Goal: Task Accomplishment & Management: Manage account settings

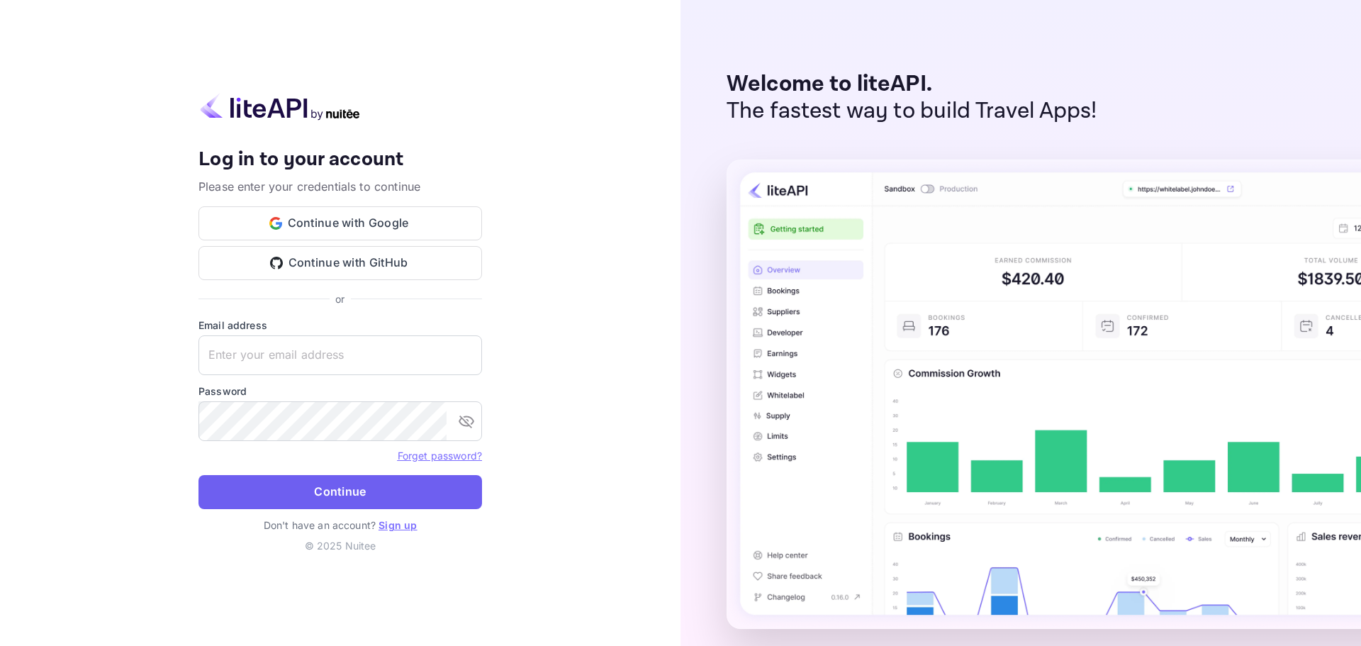
type input "[EMAIL_ADDRESS][DOMAIN_NAME]"
click at [313, 483] on button "Continue" at bounding box center [341, 492] width 284 height 34
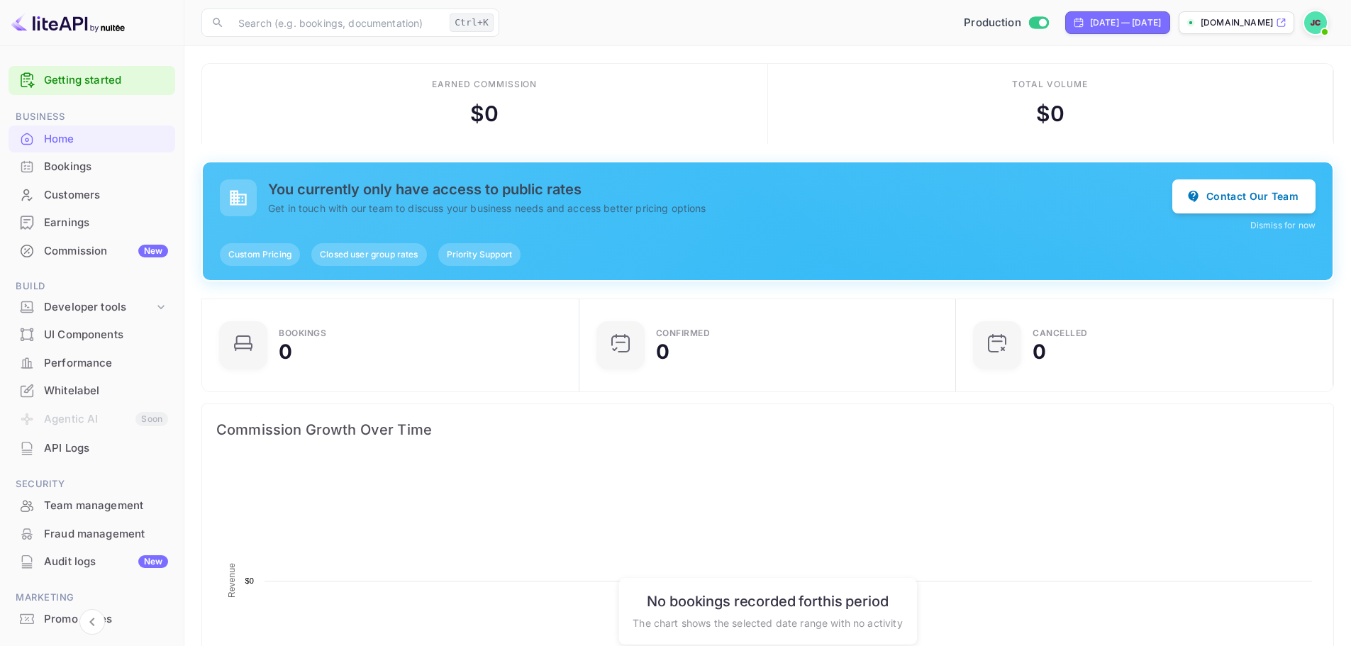
scroll to position [220, 358]
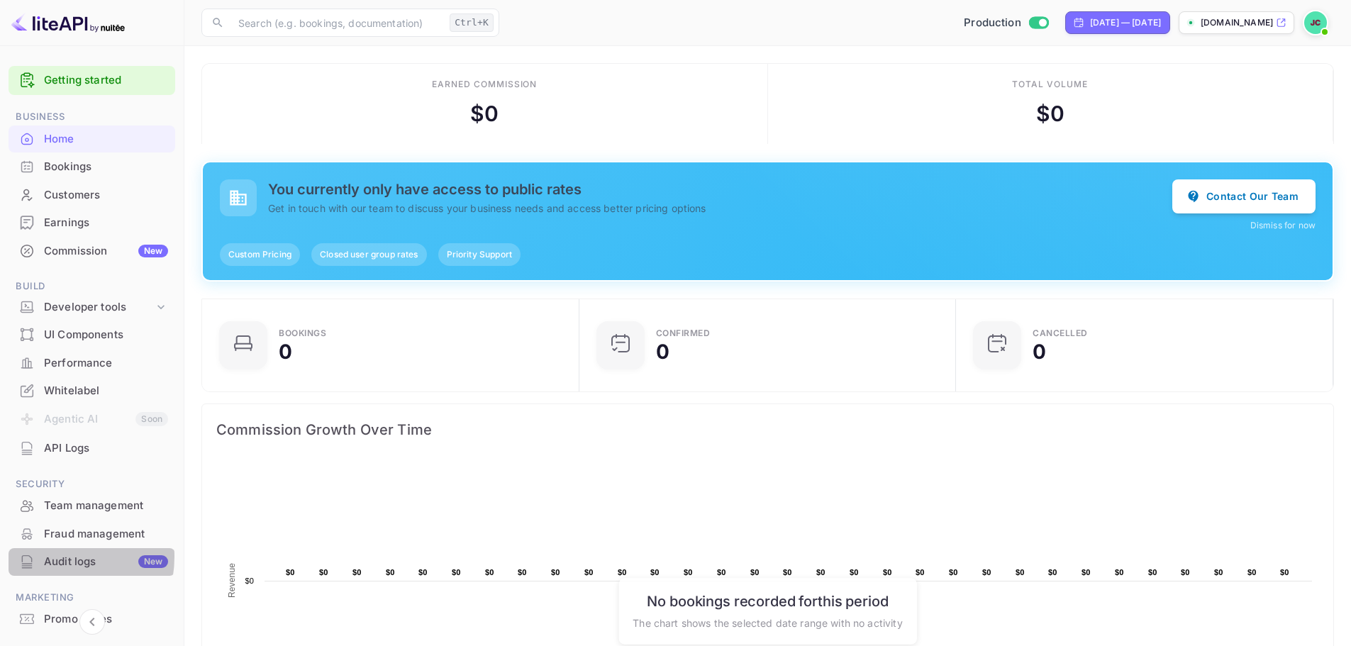
click at [50, 557] on div "Audit logs New" at bounding box center [106, 562] width 124 height 16
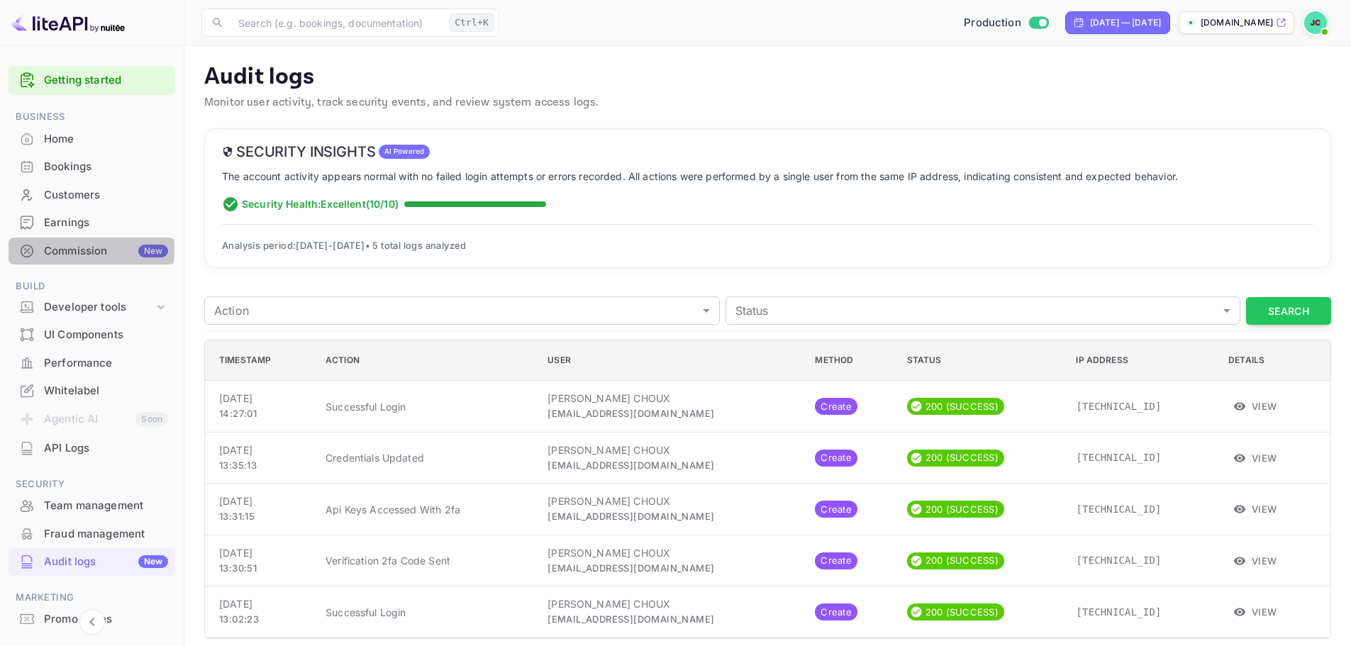
click at [66, 250] on div "Commission New" at bounding box center [106, 251] width 124 height 16
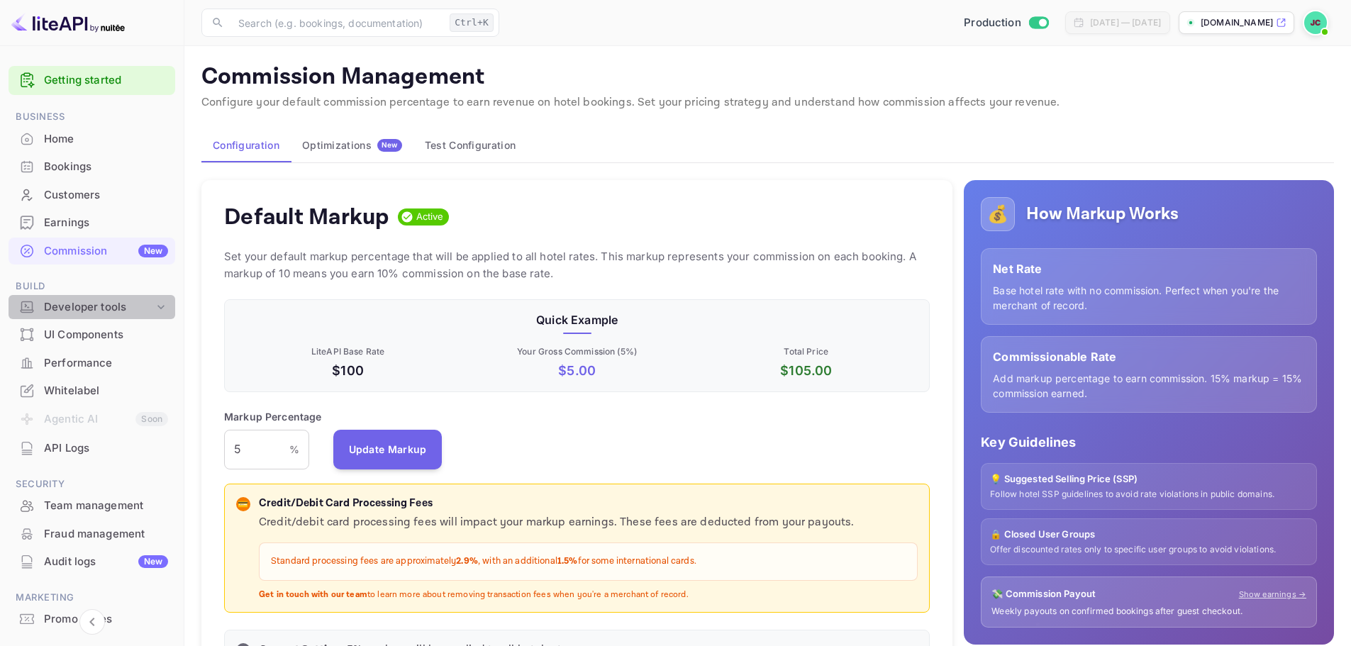
click at [101, 299] on div "Developer tools" at bounding box center [99, 307] width 110 height 16
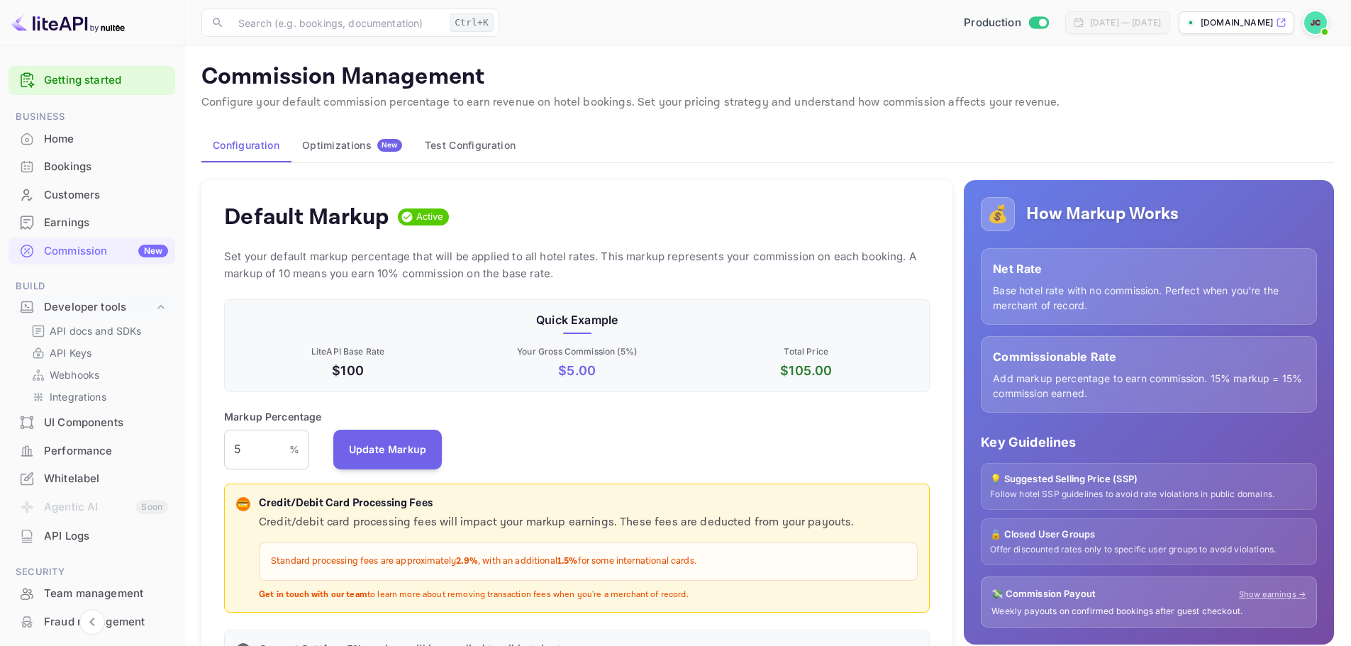
click at [79, 476] on div "Whitelabel" at bounding box center [106, 479] width 124 height 16
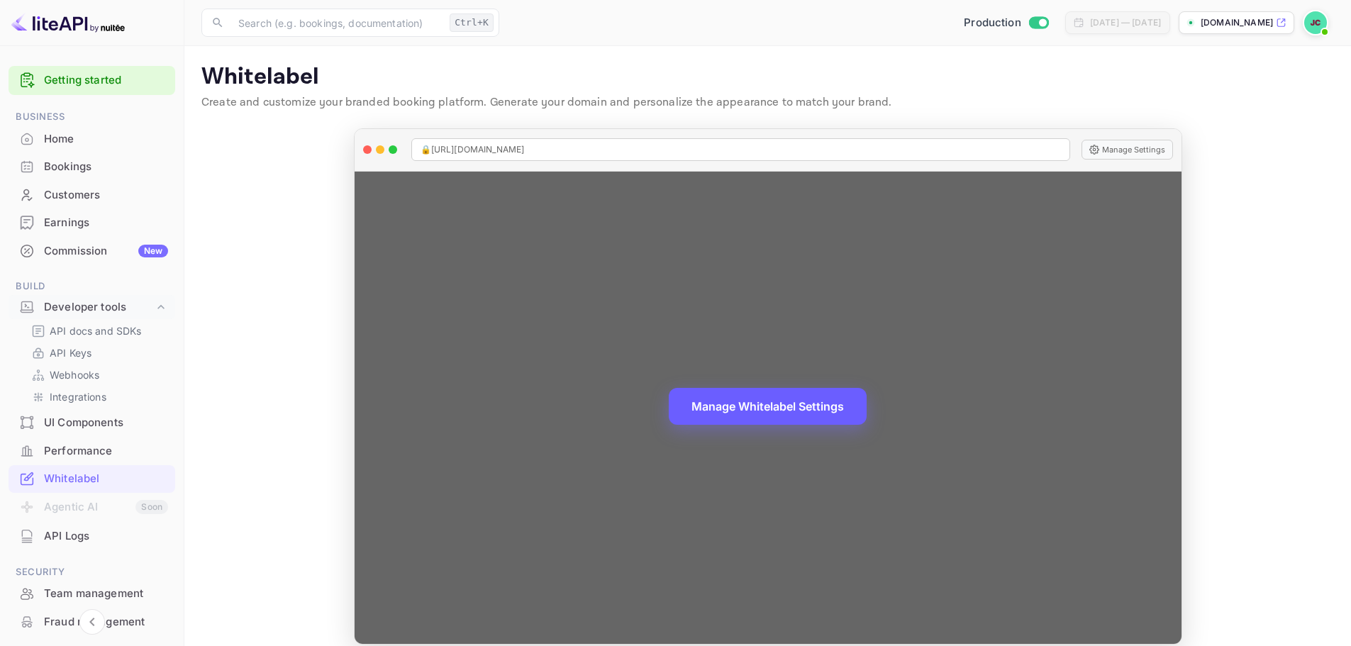
click at [754, 407] on button "Manage Whitelabel Settings" at bounding box center [768, 406] width 198 height 37
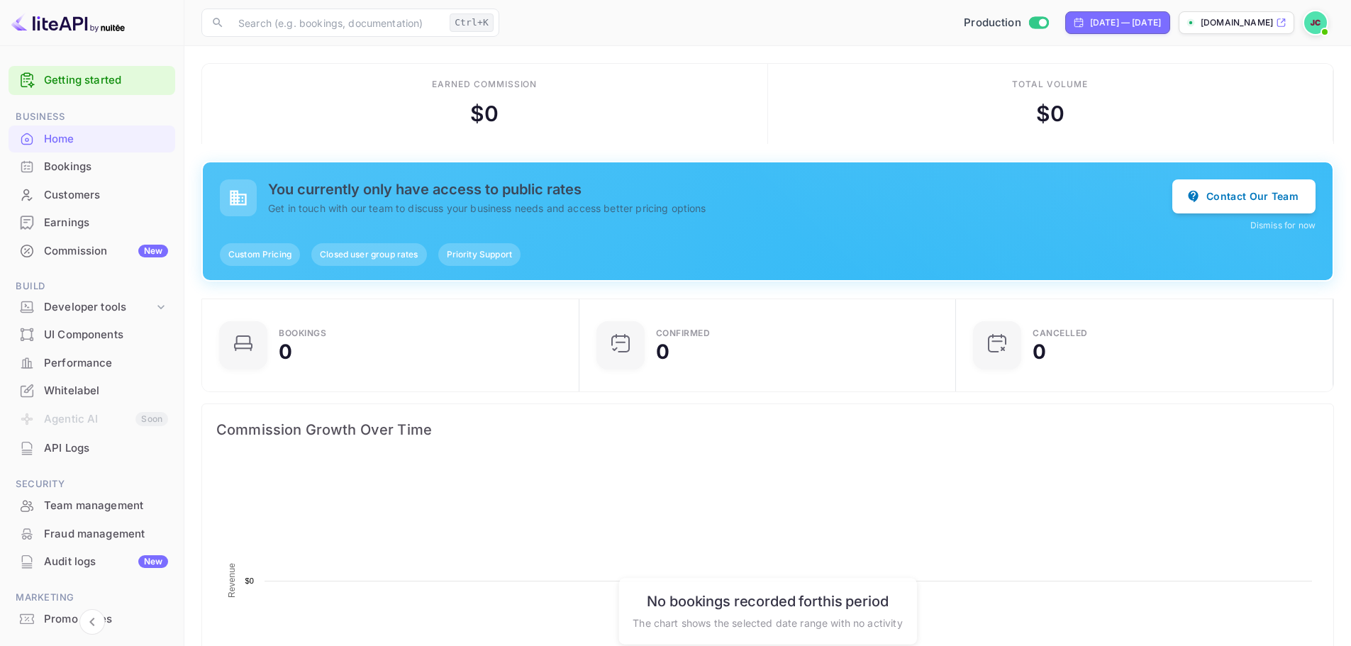
scroll to position [220, 358]
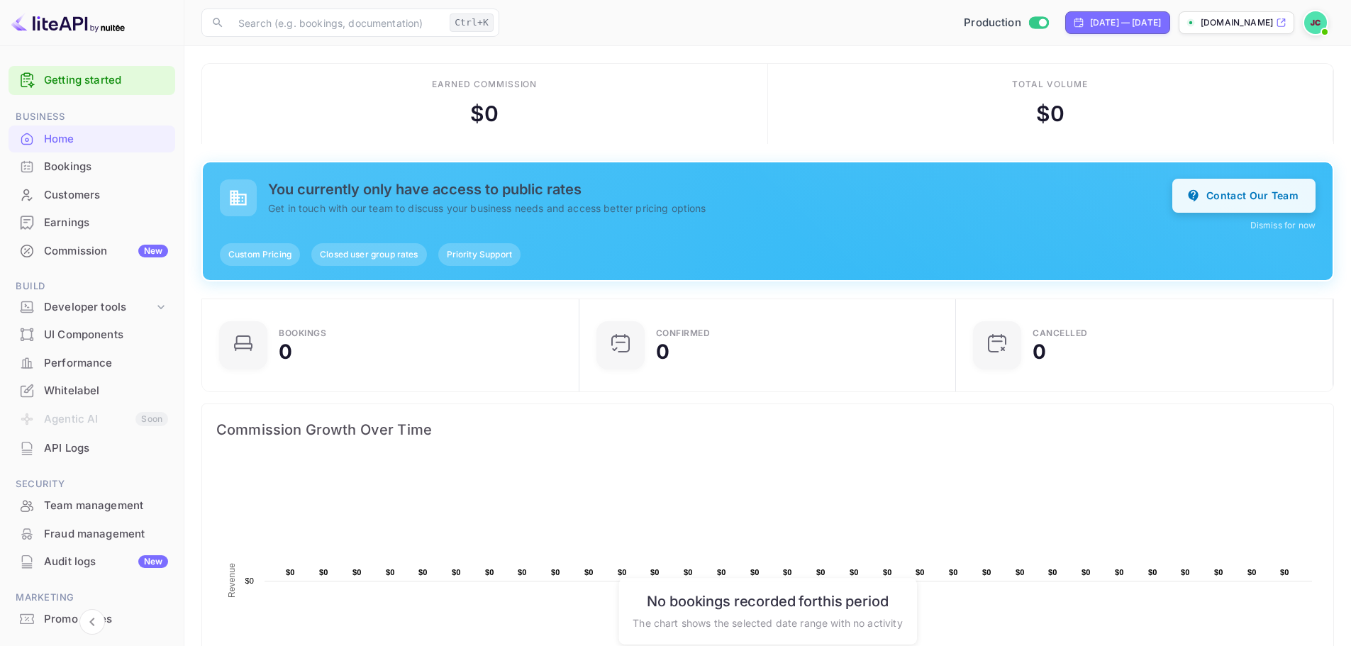
click at [1243, 194] on button "Contact Our Team" at bounding box center [1243, 196] width 143 height 34
